Goal: Task Accomplishment & Management: Contribute content

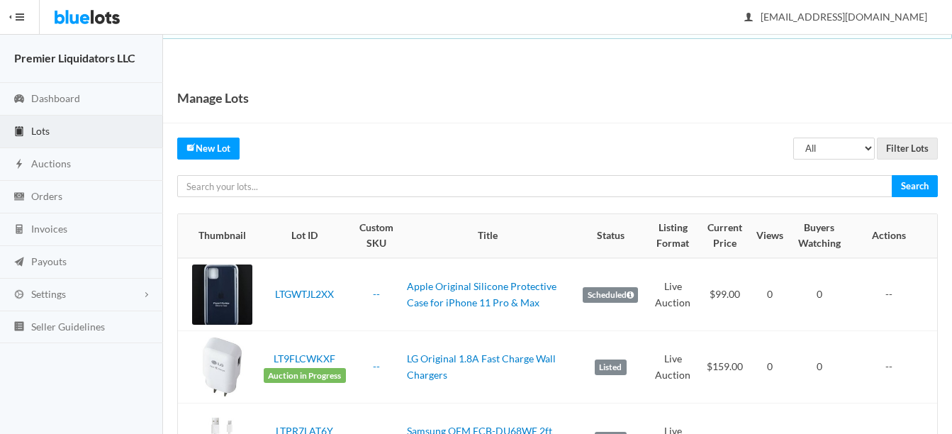
click at [39, 128] on span "Lots" at bounding box center [40, 131] width 18 height 12
click at [57, 162] on span "Auctions" at bounding box center [51, 163] width 40 height 12
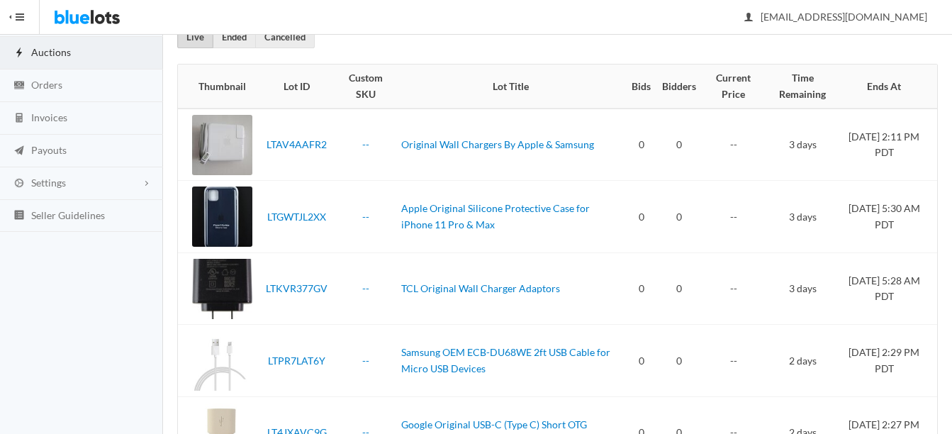
scroll to position [40, 0]
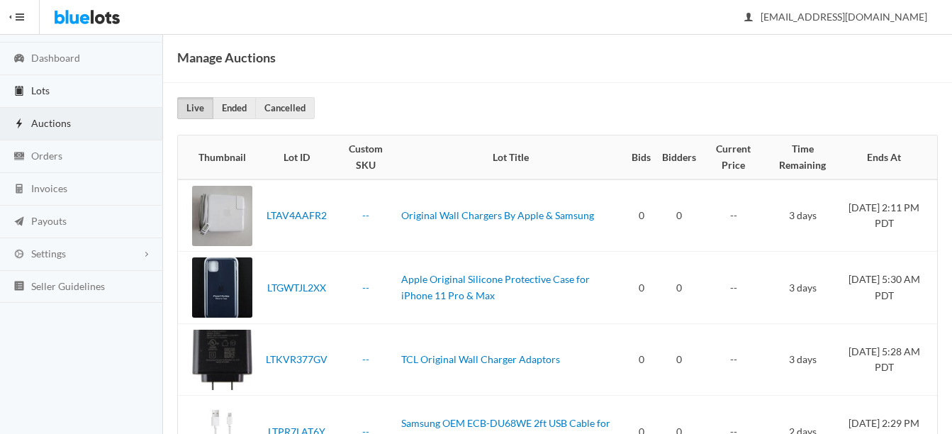
click at [35, 88] on span "Lots" at bounding box center [40, 90] width 18 height 12
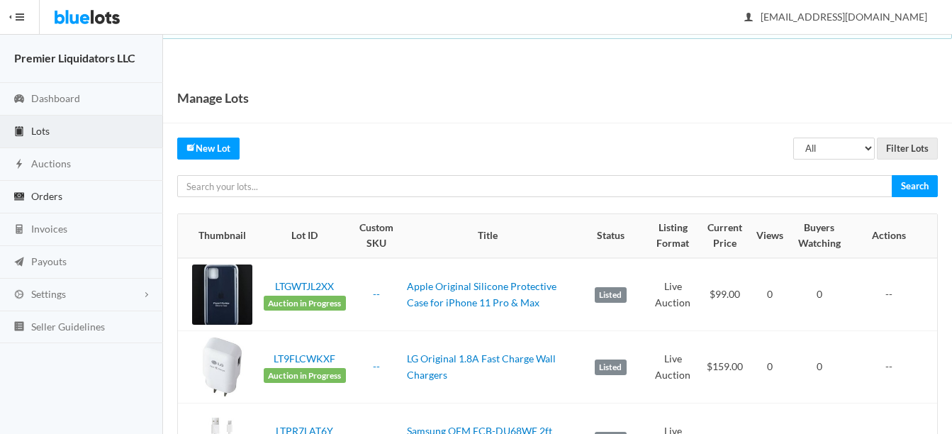
click at [54, 194] on span "Orders" at bounding box center [46, 196] width 31 height 12
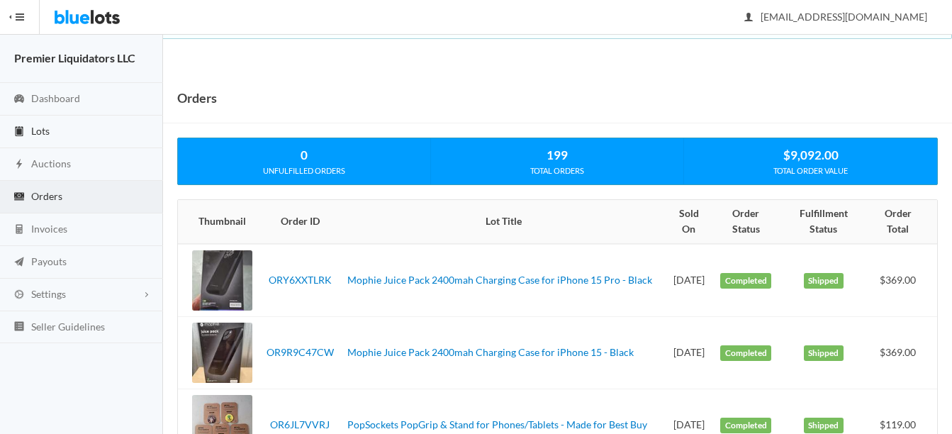
click at [43, 129] on span "Lots" at bounding box center [40, 131] width 18 height 12
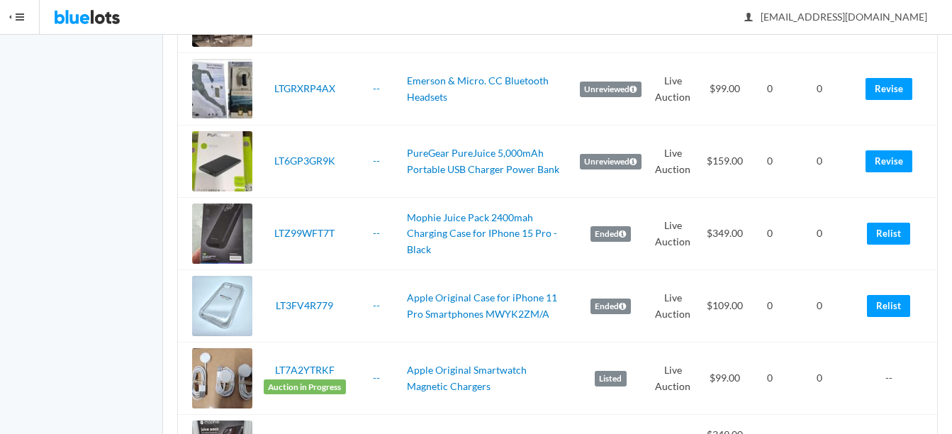
scroll to position [1134, 0]
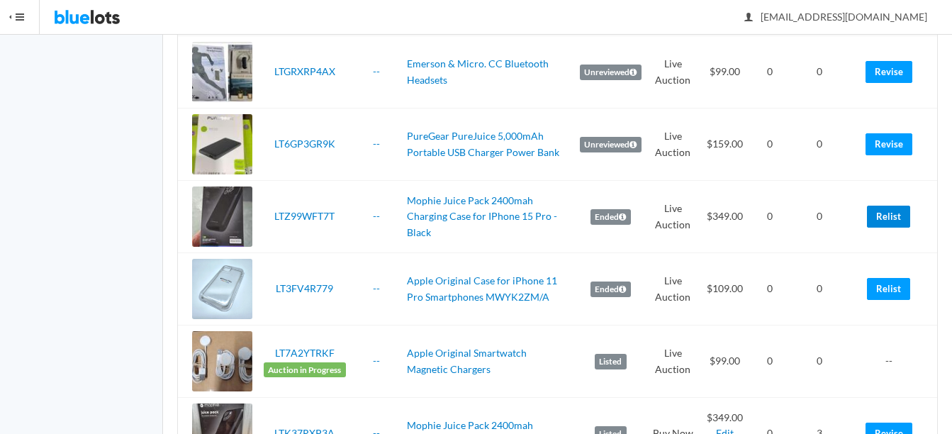
click at [891, 215] on link "Relist" at bounding box center [888, 217] width 43 height 22
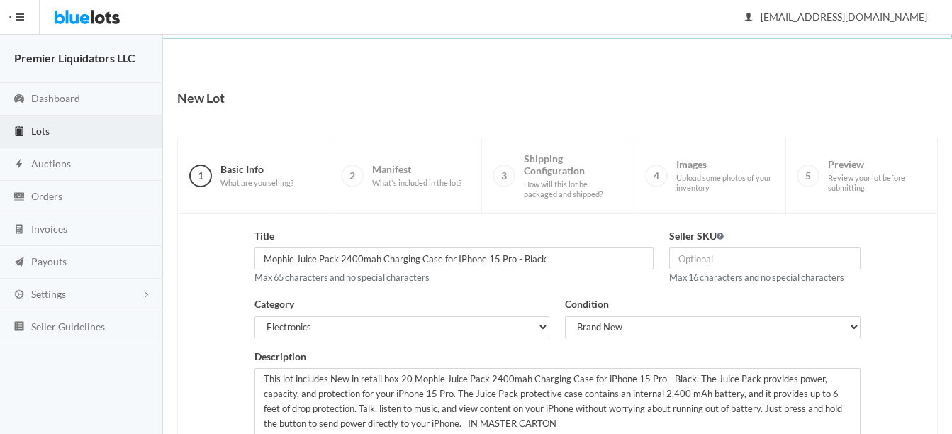
scroll to position [142, 0]
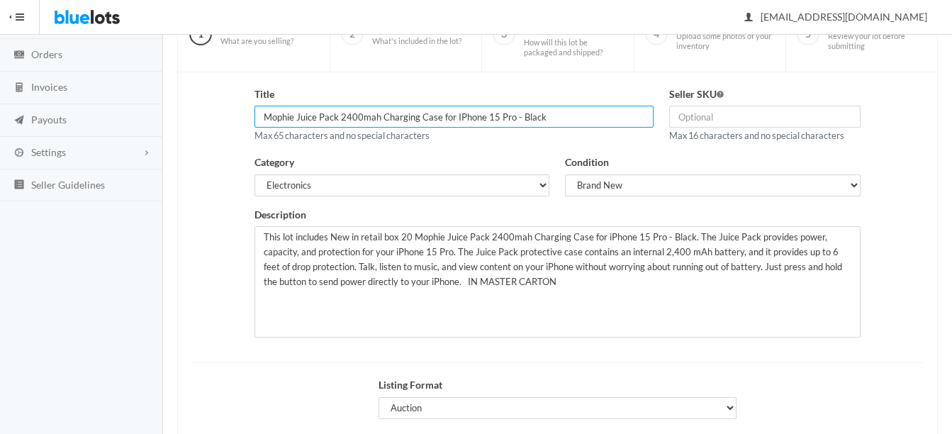
click at [483, 115] on input "Mophie Juice Pack 2400mah Charging Case for IPhone 15 Pro - Black" at bounding box center [453, 117] width 399 height 22
click at [548, 113] on input "Mophie Juice Pack 2400mah Charging Case for IPhone 15 Pro - Black" at bounding box center [453, 117] width 399 height 22
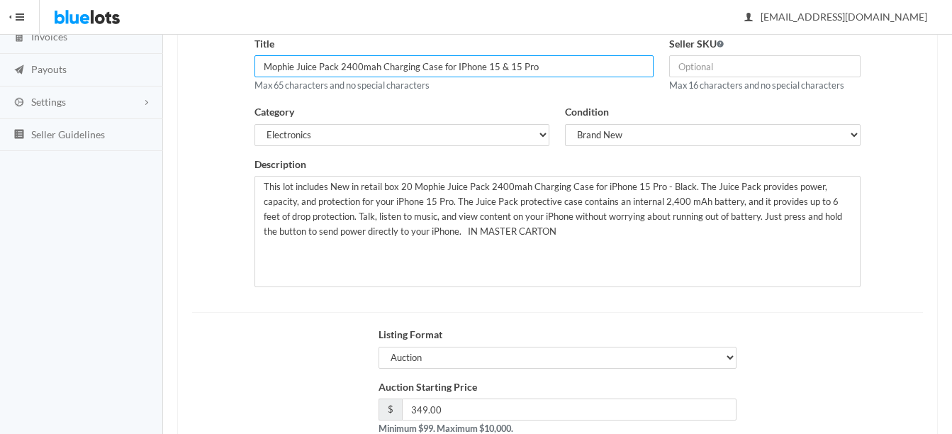
scroll to position [213, 0]
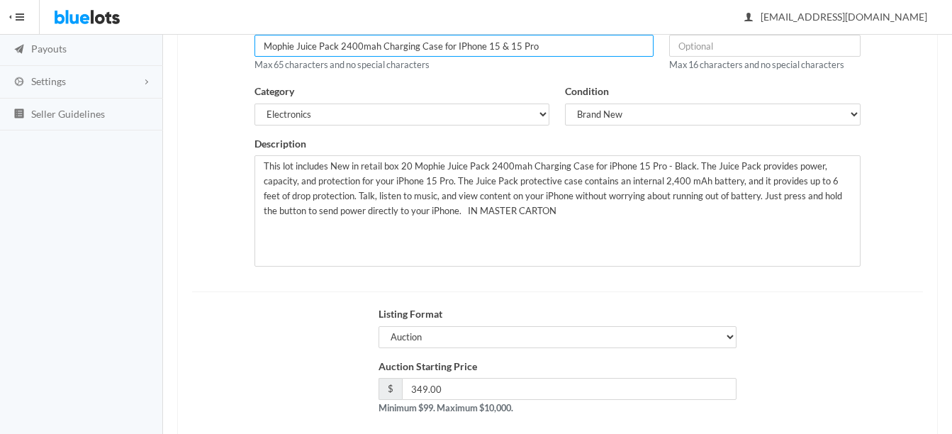
type input "Mophie Juice Pack 2400mah Charging Case for IPhone 15 & 15 Pro"
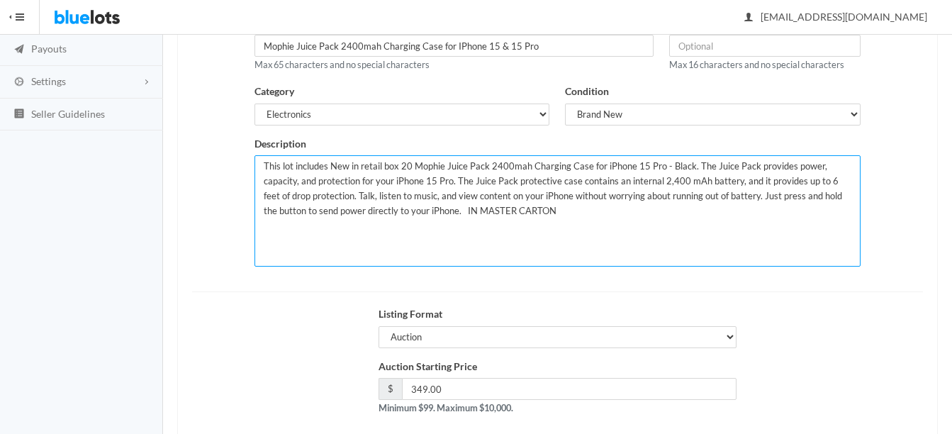
click at [407, 163] on textarea "This lot includes New in retail box 20 Mophie Juice Pack 2400mah Charging Case …" at bounding box center [557, 210] width 606 height 111
click at [630, 164] on textarea "This lot includes New in retail box 20 Mophie Juice Pack 2400mah Charging Case …" at bounding box center [557, 210] width 606 height 111
click at [691, 164] on textarea "This lot includes New in retail box 20 Mophie Juice Pack 2400mah Charging Case …" at bounding box center [557, 210] width 606 height 111
click at [654, 216] on textarea "This lot includes New in retail box 20 Mophie Juice Pack 2400mah Charging Case …" at bounding box center [557, 210] width 606 height 111
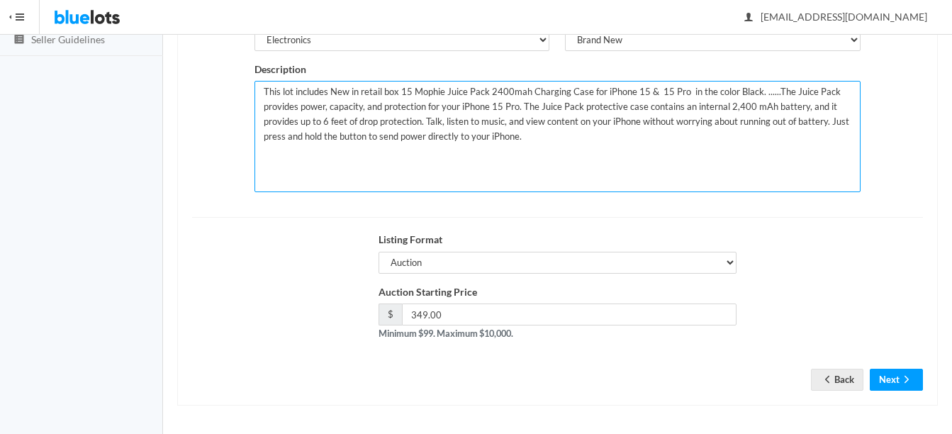
scroll to position [288, 0]
type textarea "This lot includes New in retail box 15 Mophie Juice Pack 2400mah Charging Case …"
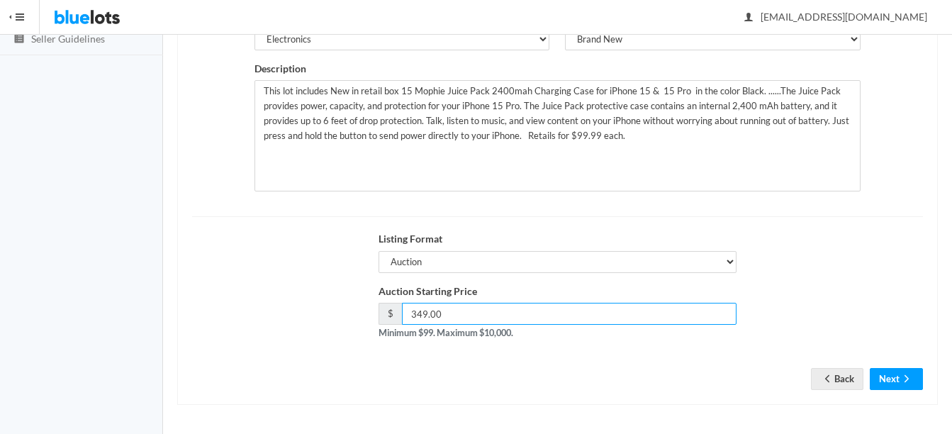
click at [545, 308] on input "349.00" at bounding box center [569, 314] width 334 height 22
type input "3"
type input "239.00"
click at [900, 375] on icon "arrow forward" at bounding box center [906, 378] width 14 height 11
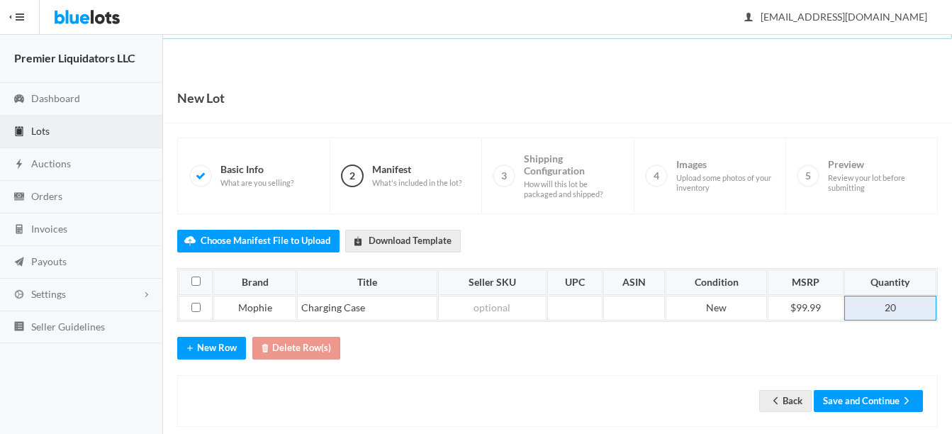
click at [905, 307] on td "20" at bounding box center [890, 309] width 92 height 26
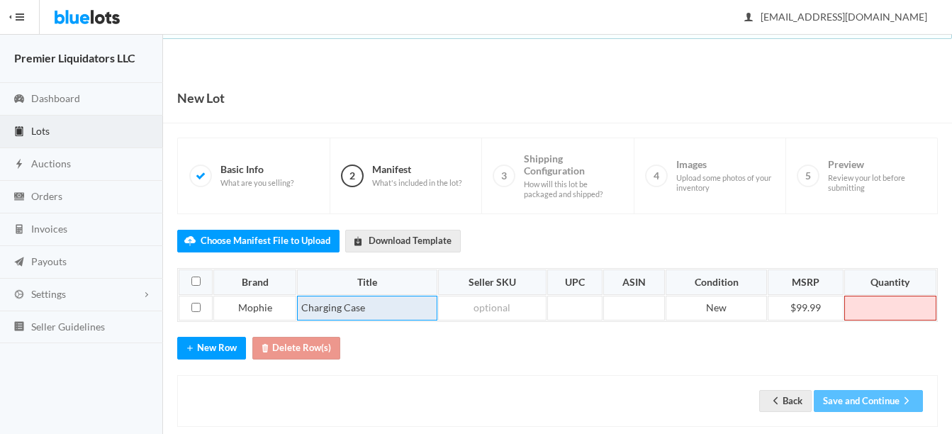
click at [396, 298] on td "Charging Case" at bounding box center [367, 309] width 140 height 26
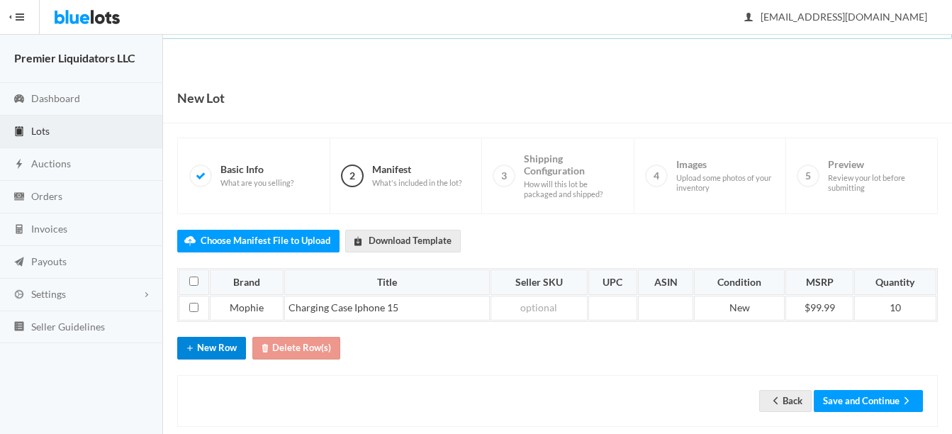
click at [203, 346] on button "New Row" at bounding box center [211, 348] width 69 height 22
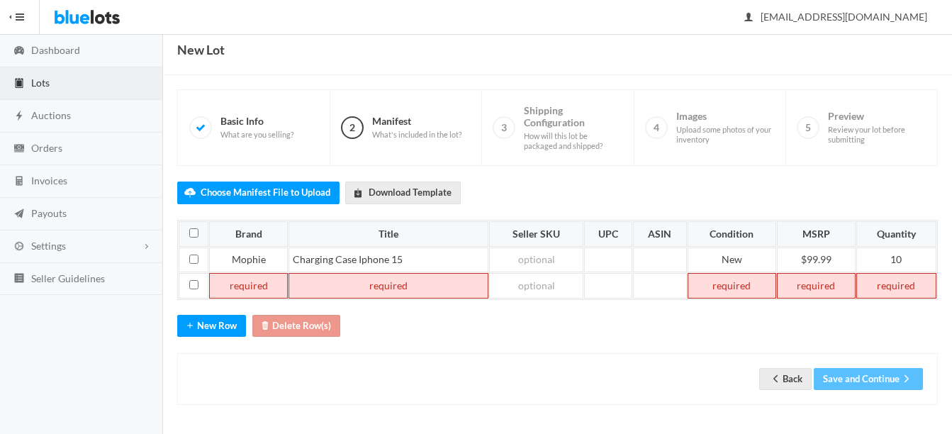
click at [257, 279] on td at bounding box center [248, 286] width 79 height 26
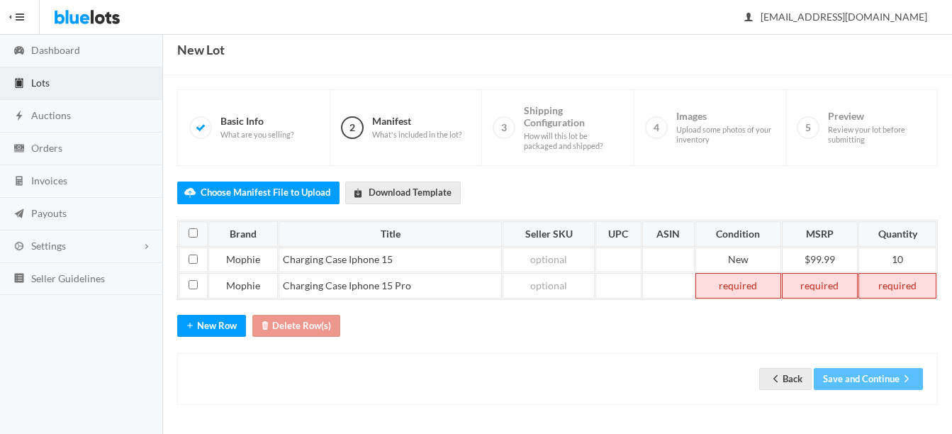
click at [756, 289] on td at bounding box center [738, 286] width 86 height 26
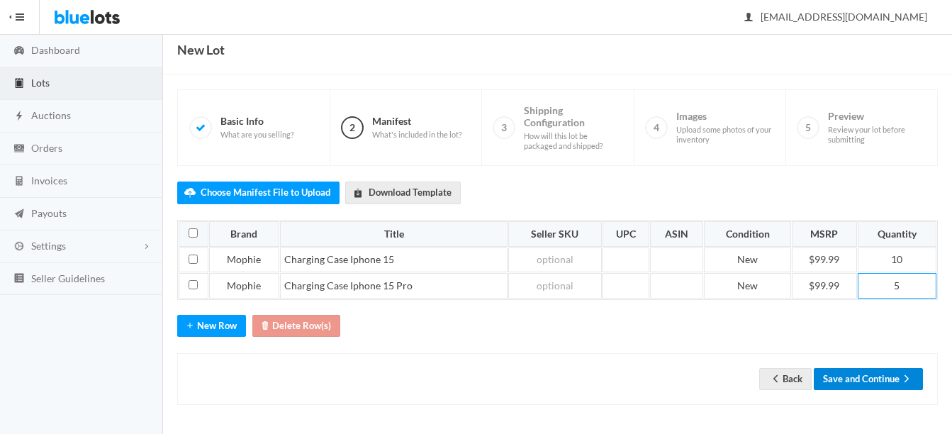
click at [855, 374] on button "Save and Continue" at bounding box center [868, 379] width 109 height 22
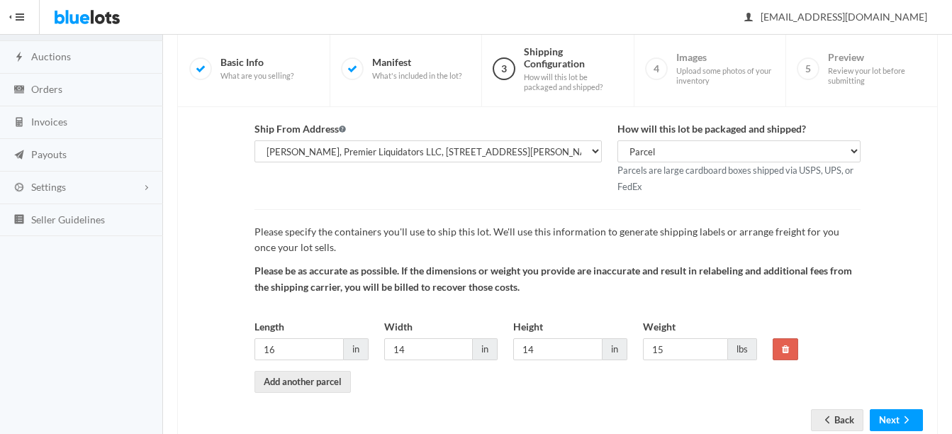
scroll to position [142, 0]
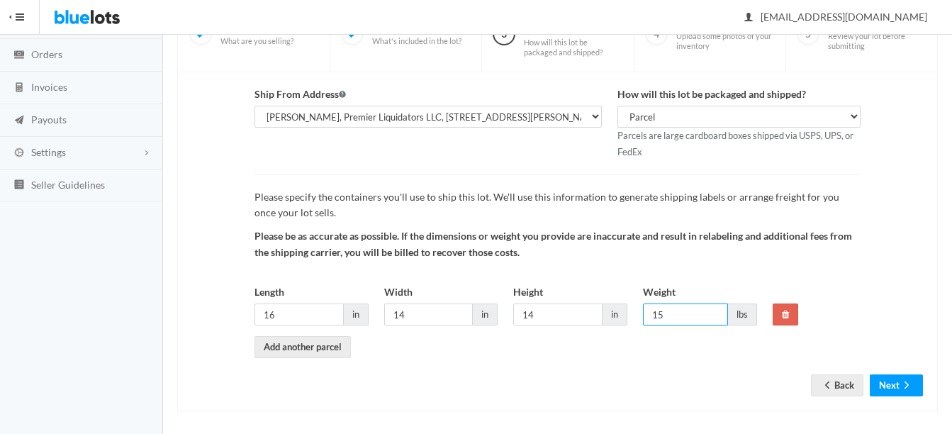
click at [675, 317] on input "15" at bounding box center [685, 314] width 85 height 22
click at [315, 312] on input "16" at bounding box center [298, 314] width 89 height 22
type input "14"
type input "12"
type input "14"
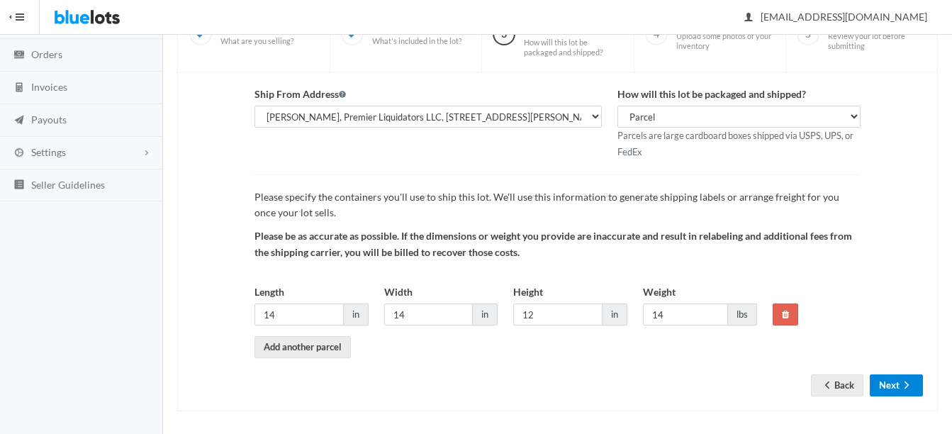
click at [891, 387] on button "Next" at bounding box center [896, 385] width 53 height 22
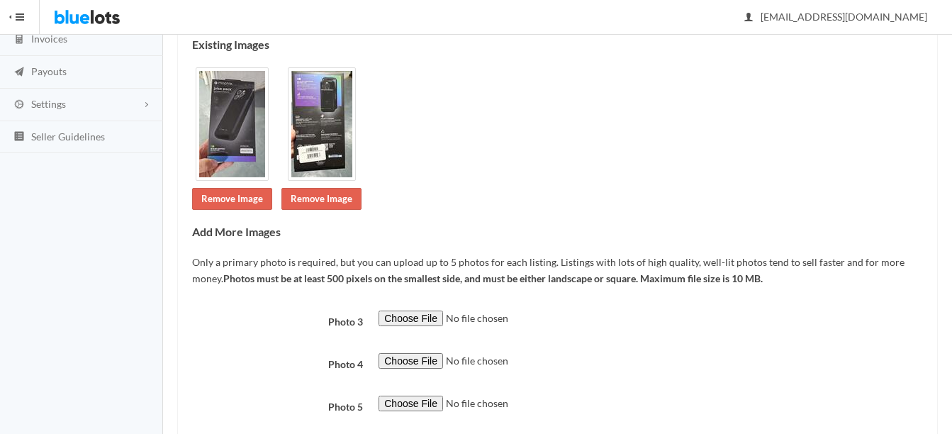
scroll to position [213, 0]
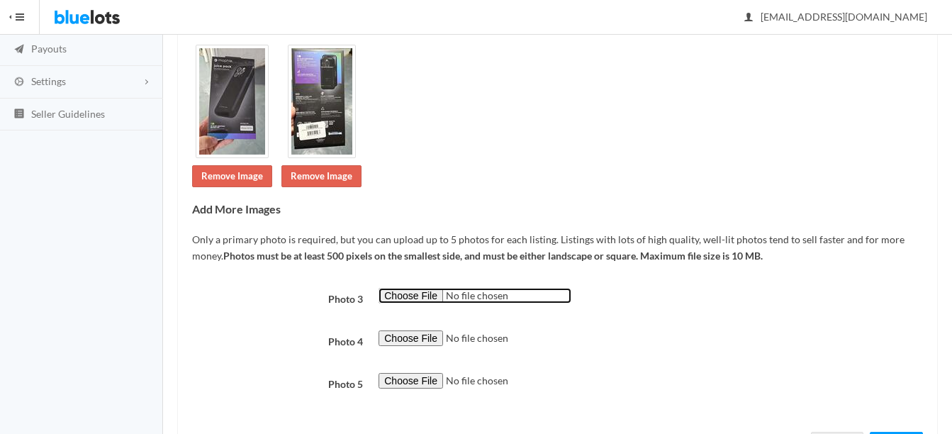
click at [421, 296] on input "file" at bounding box center [474, 296] width 193 height 16
type input "C:\fakepath\thumbnail - 2025-07-30T200210.195.jpg"
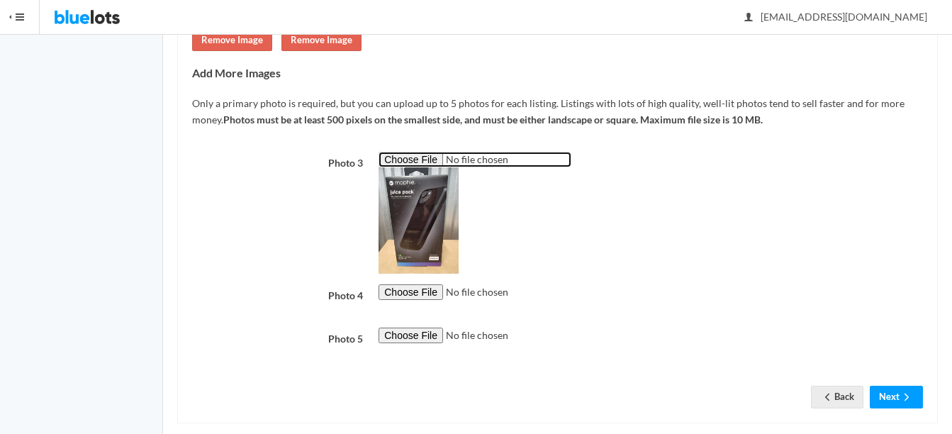
scroll to position [354, 0]
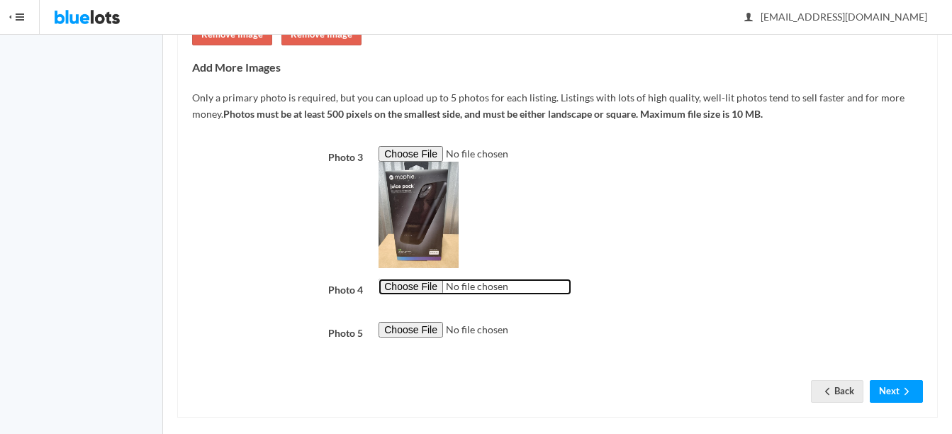
click at [422, 292] on input "file" at bounding box center [474, 287] width 193 height 16
type input "C:\fakepath\thumbnail - 2025-07-30T200215.970.jpg"
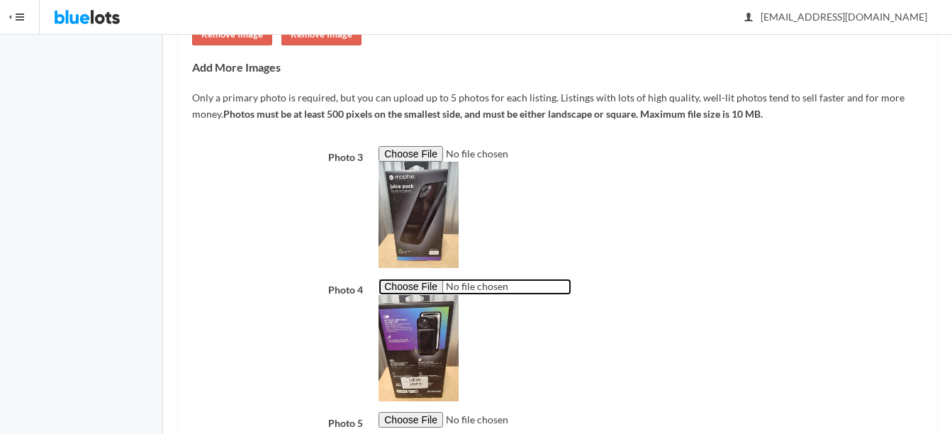
scroll to position [457, 0]
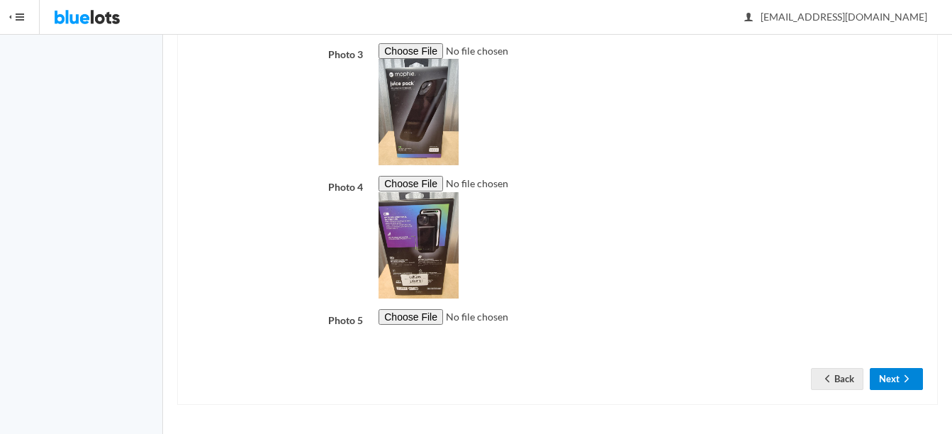
click at [904, 376] on icon "arrow forward" at bounding box center [906, 378] width 14 height 11
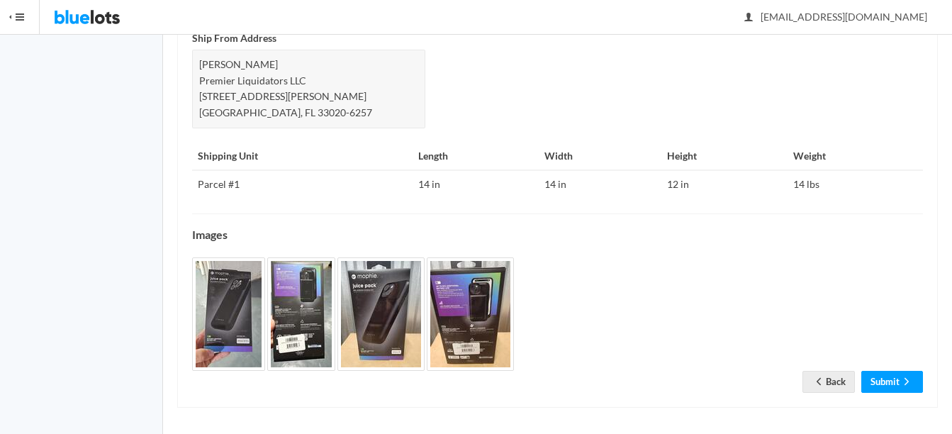
scroll to position [673, 0]
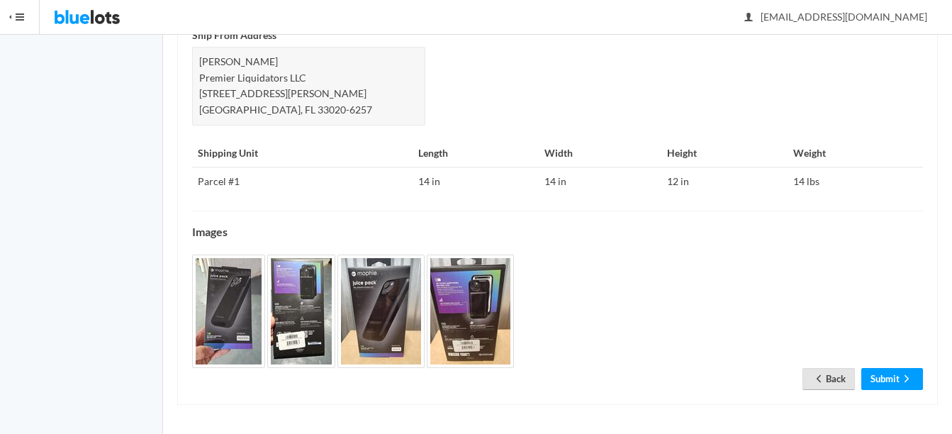
click at [830, 376] on link "Back" at bounding box center [828, 379] width 52 height 22
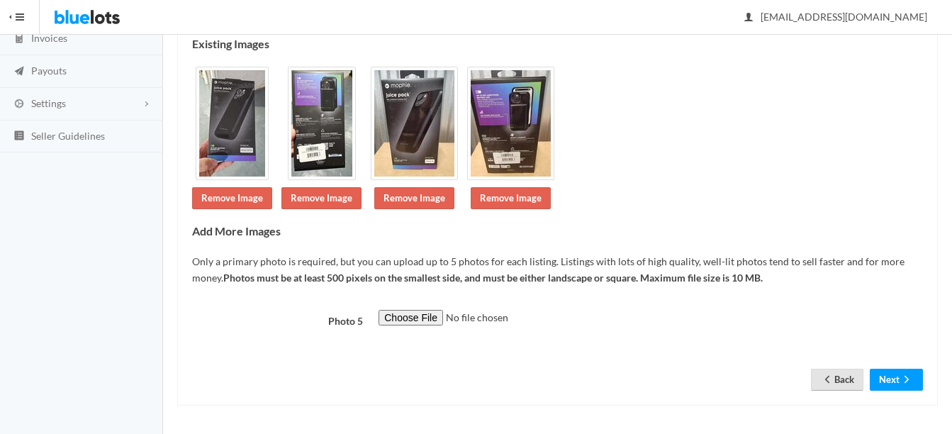
scroll to position [191, 0]
click at [833, 378] on link "Back" at bounding box center [837, 379] width 52 height 22
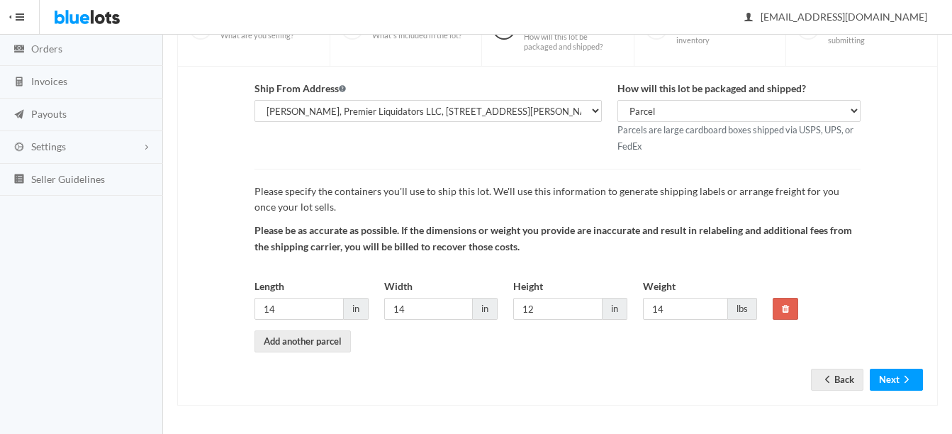
scroll to position [148, 0]
click at [835, 382] on link "Back" at bounding box center [837, 379] width 52 height 22
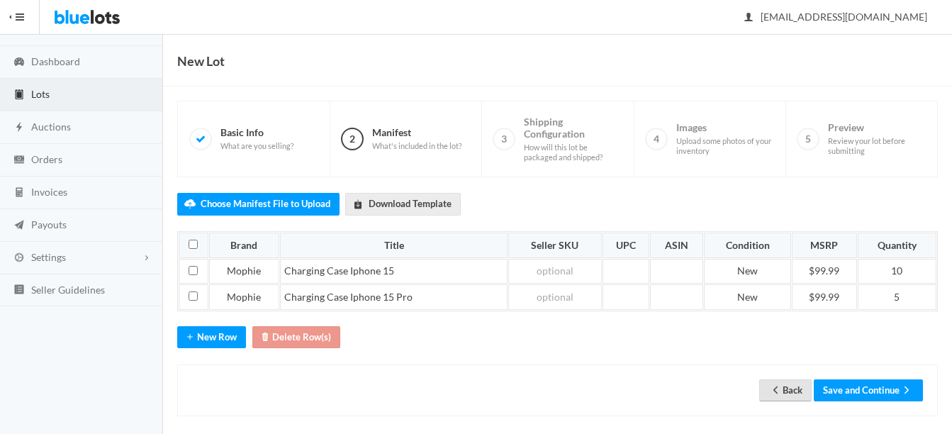
scroll to position [48, 0]
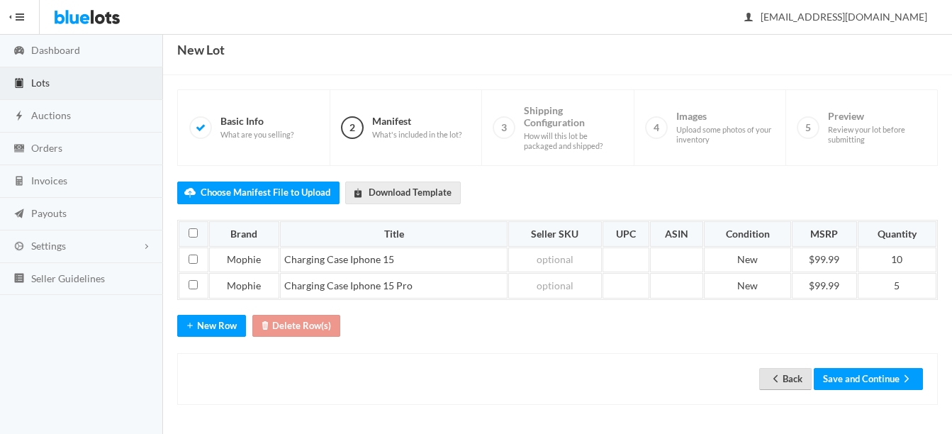
click at [787, 378] on link "Back" at bounding box center [785, 379] width 52 height 22
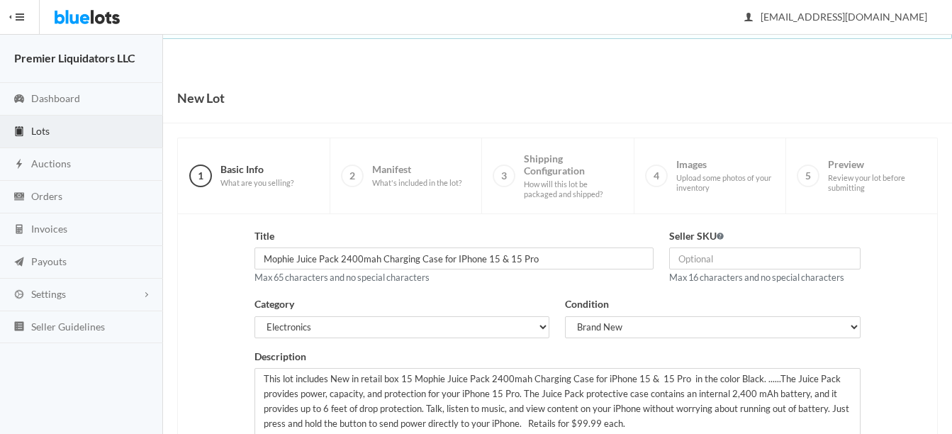
scroll to position [288, 0]
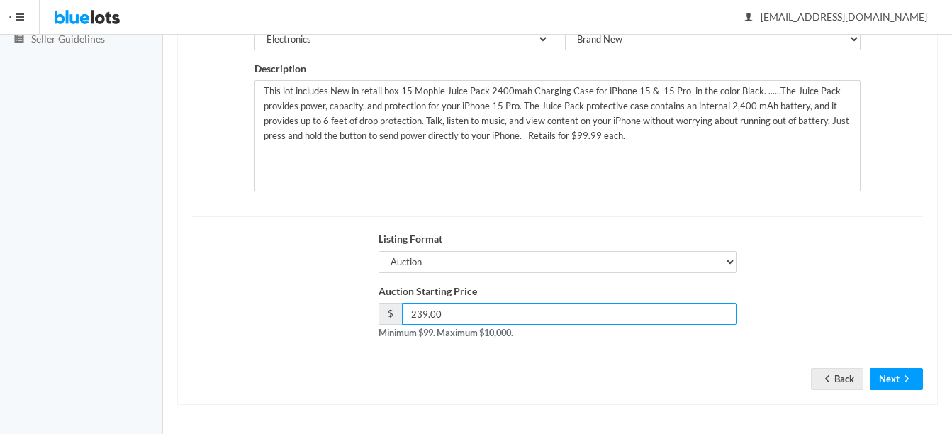
click at [420, 311] on input "239.00" at bounding box center [569, 314] width 334 height 22
type input "249.00"
click at [889, 375] on button "Next" at bounding box center [896, 379] width 53 height 22
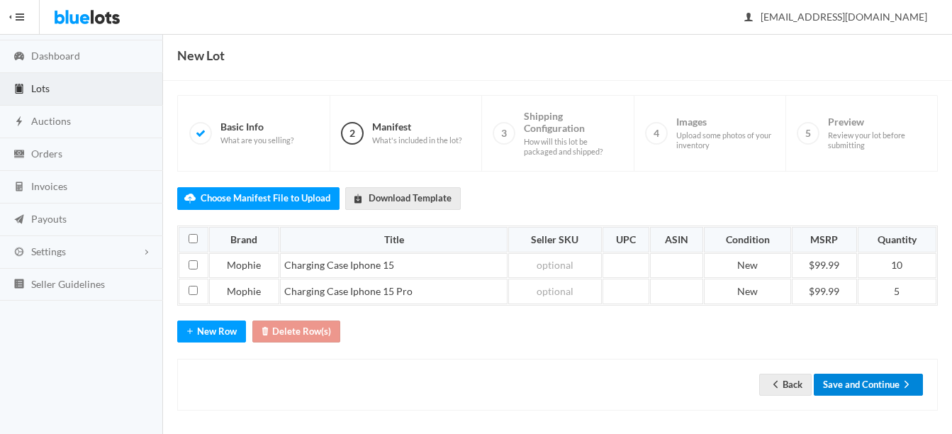
scroll to position [48, 0]
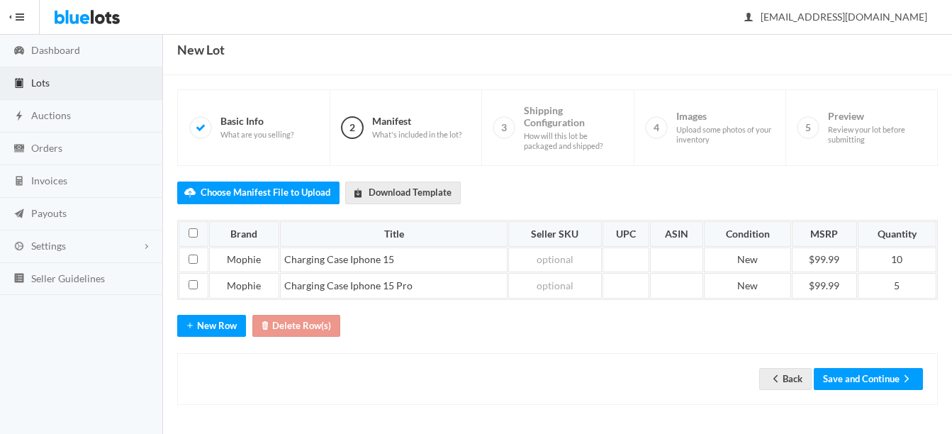
click at [875, 366] on div "Back Save and Continue" at bounding box center [557, 379] width 760 height 52
click at [876, 378] on button "Save and Continue" at bounding box center [868, 379] width 109 height 22
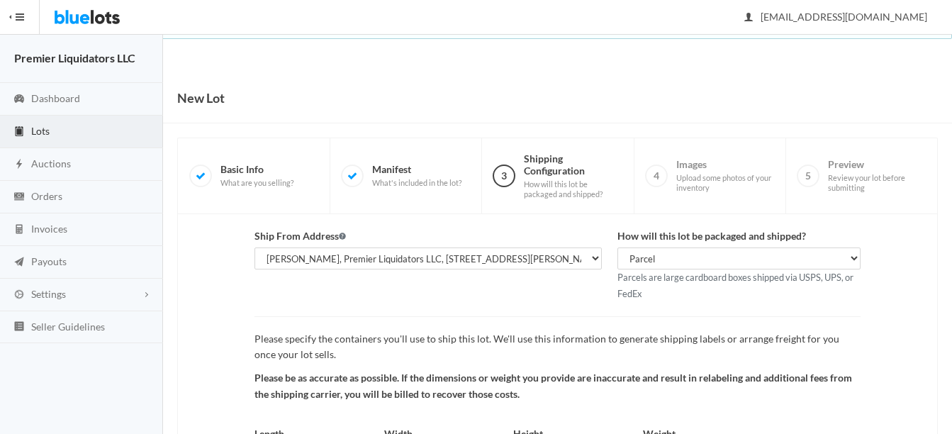
scroll to position [148, 0]
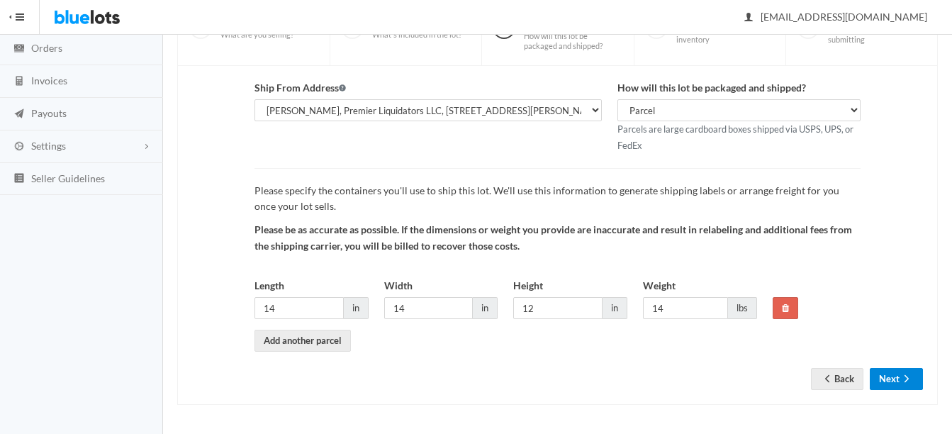
click at [909, 372] on button "Next" at bounding box center [896, 379] width 53 height 22
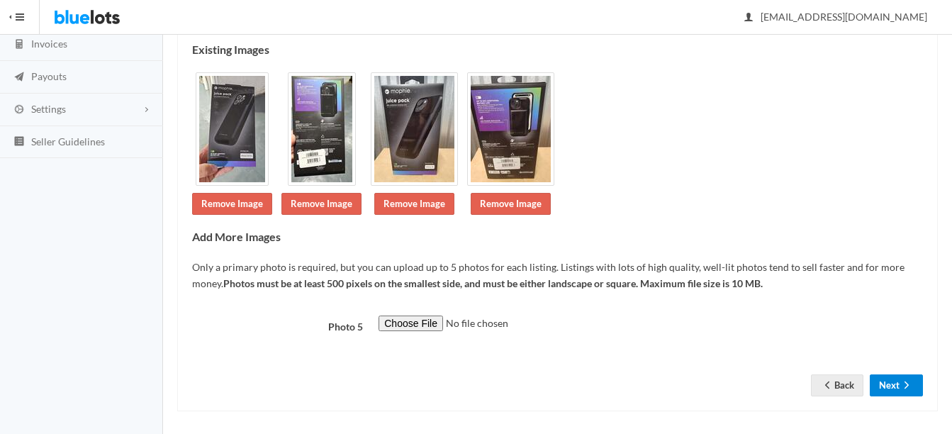
scroll to position [191, 0]
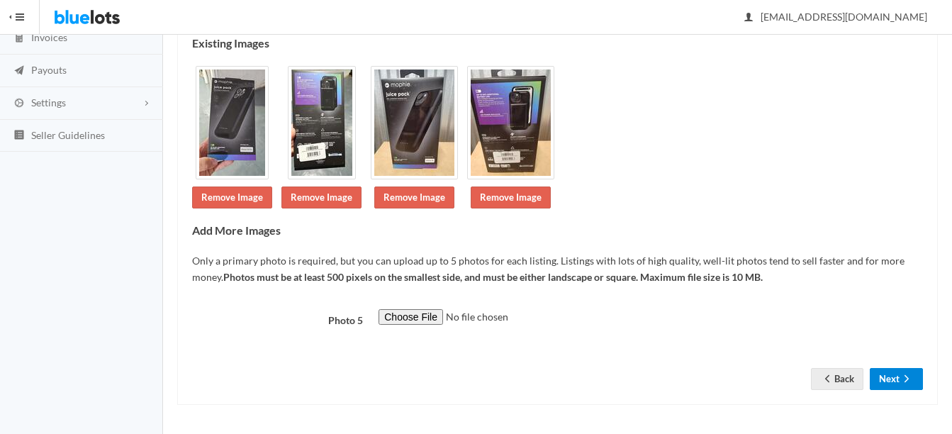
click at [906, 373] on icon "arrow forward" at bounding box center [906, 378] width 14 height 11
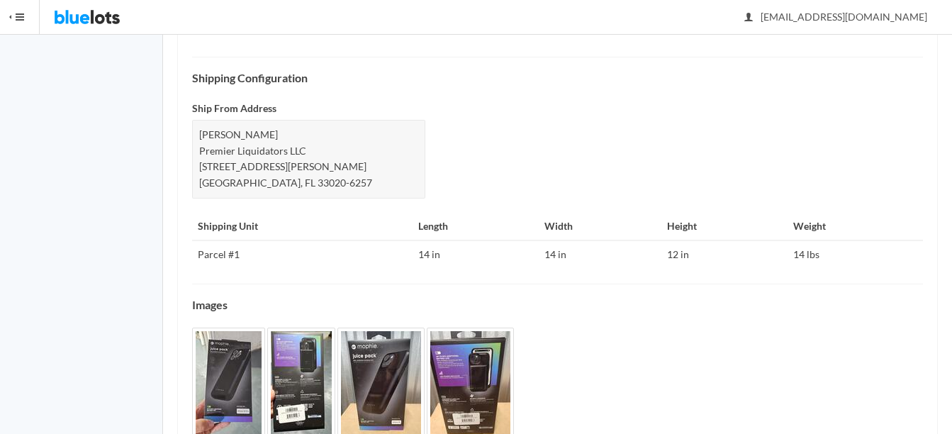
scroll to position [673, 0]
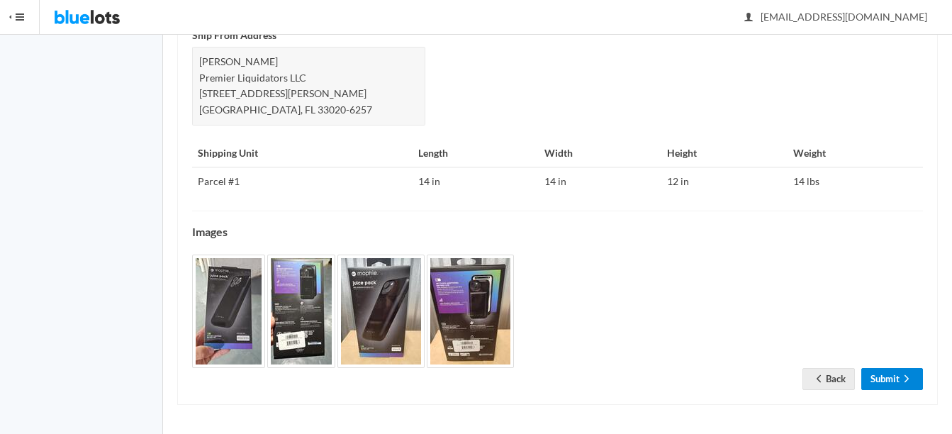
click at [900, 376] on icon "arrow forward" at bounding box center [906, 378] width 14 height 11
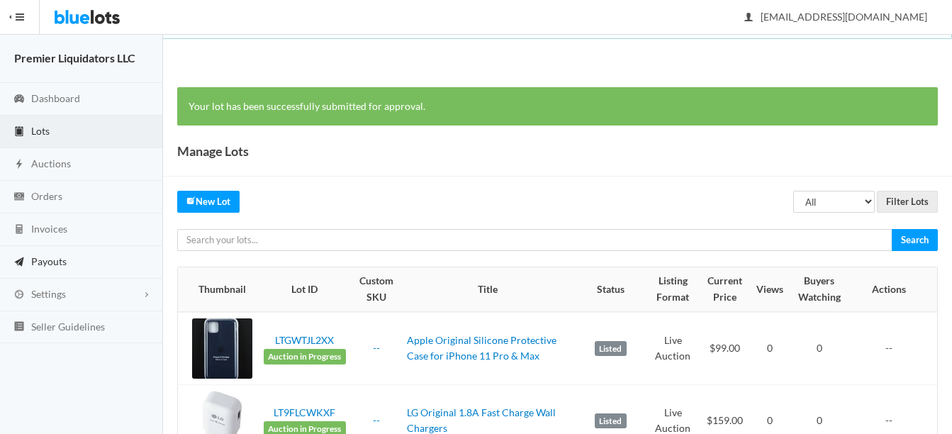
click at [43, 256] on span "Payouts" at bounding box center [48, 261] width 35 height 12
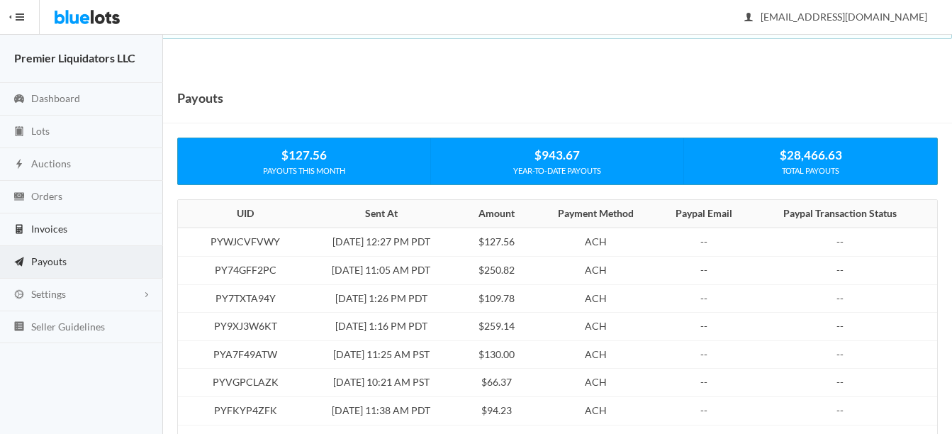
click at [47, 227] on span "Invoices" at bounding box center [49, 229] width 36 height 12
